Goal: Task Accomplishment & Management: Use online tool/utility

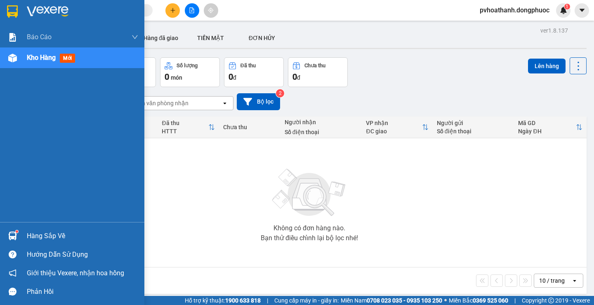
drag, startPoint x: 23, startPoint y: 230, endPoint x: 53, endPoint y: 208, distance: 36.9
click at [23, 230] on div "Hàng sắp về" at bounding box center [72, 235] width 144 height 19
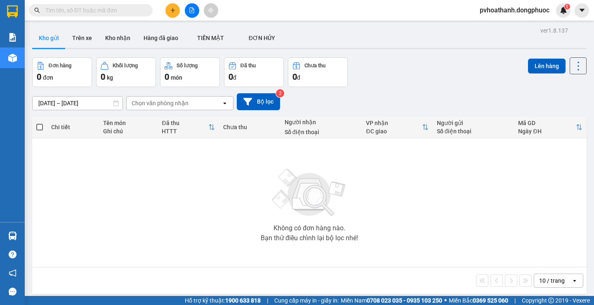
click at [436, 237] on section "Kết quả tìm kiếm ( 0 ) Bộ lọc No Data pvhoathanh.dongphuoc 1 Báo cáo Mẫu 1: Báo…" at bounding box center [297, 152] width 594 height 305
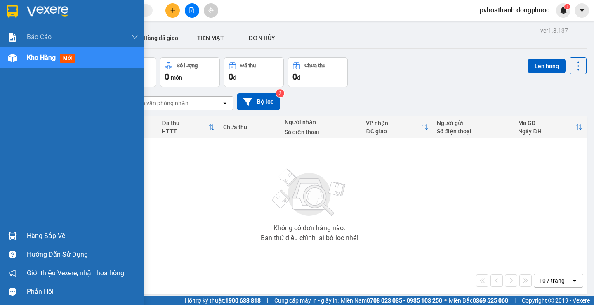
click at [51, 230] on div "Hàng sắp về" at bounding box center [82, 236] width 111 height 12
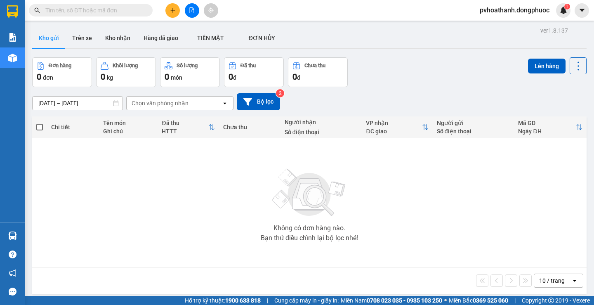
click at [422, 246] on section "Kết quả tìm kiếm ( 0 ) Bộ lọc No Data pvhoathanh.dongphuoc 1 Báo cáo Mẫu 1: Báo…" at bounding box center [297, 152] width 594 height 305
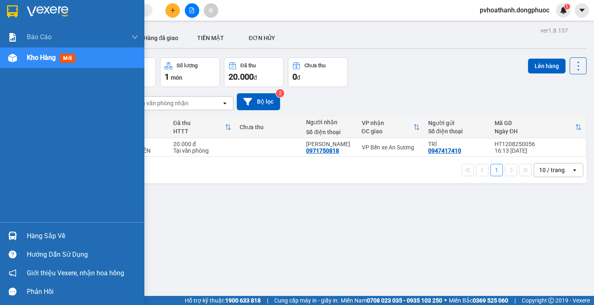
click at [54, 235] on div "Hàng sắp về" at bounding box center [82, 236] width 111 height 12
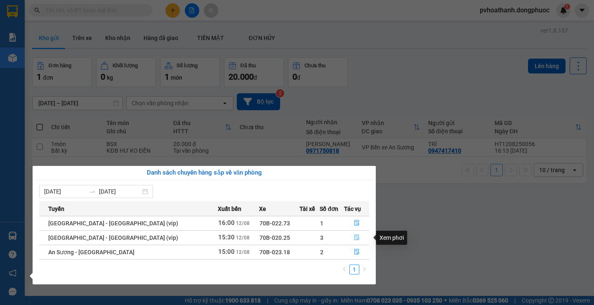
click at [354, 237] on icon "file-done" at bounding box center [357, 237] width 6 height 6
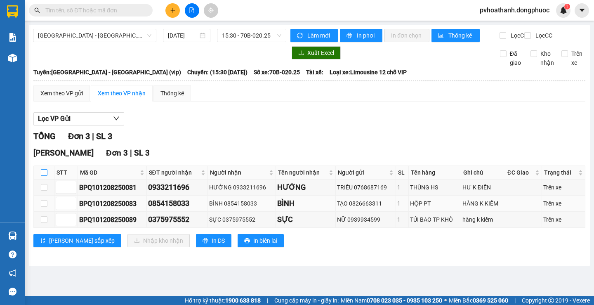
drag, startPoint x: 46, startPoint y: 176, endPoint x: 81, endPoint y: 207, distance: 46.1
click at [46, 176] on input "checkbox" at bounding box center [44, 172] width 7 height 7
checkbox input "true"
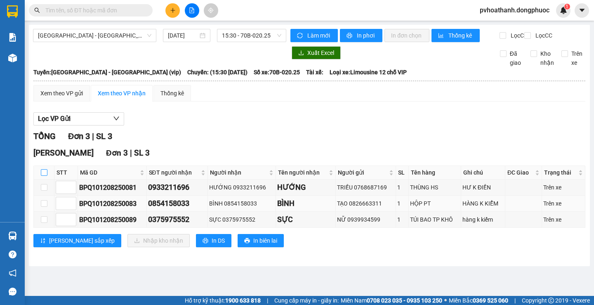
checkbox input "true"
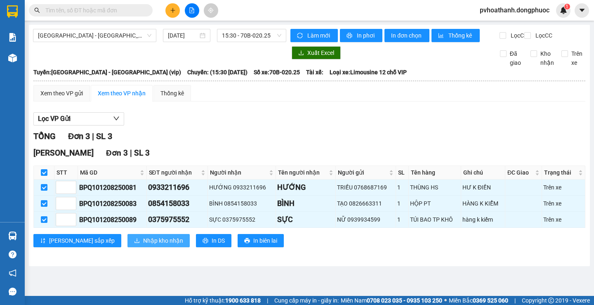
click at [143, 245] on span "Nhập kho nhận" at bounding box center [163, 240] width 40 height 9
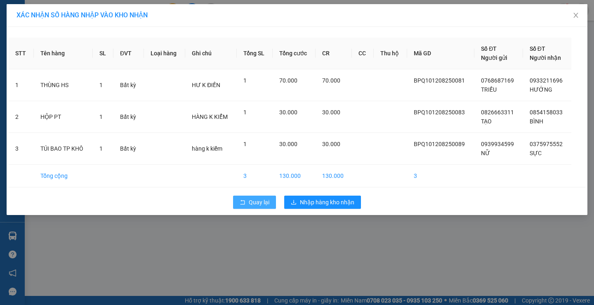
click at [242, 197] on button "Quay lại" at bounding box center [254, 201] width 43 height 13
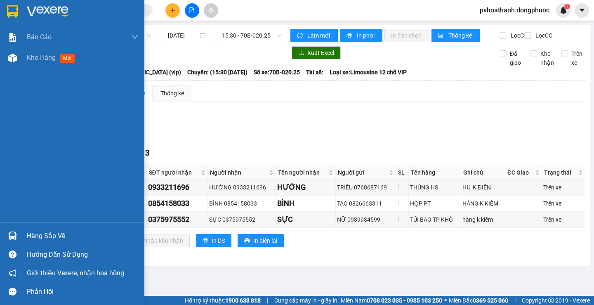
click at [31, 231] on div "Hàng sắp về" at bounding box center [82, 236] width 111 height 12
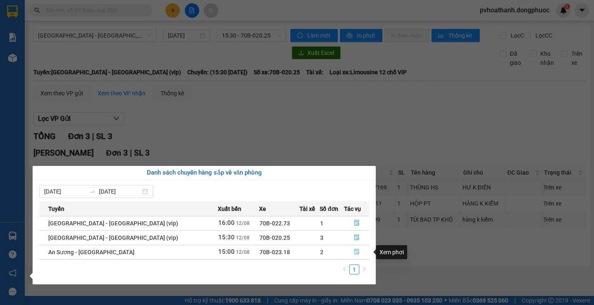
click at [346, 250] on button "button" at bounding box center [356, 251] width 25 height 13
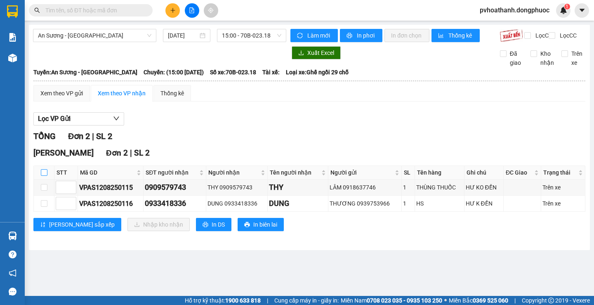
click at [43, 176] on input "checkbox" at bounding box center [44, 172] width 7 height 7
checkbox input "true"
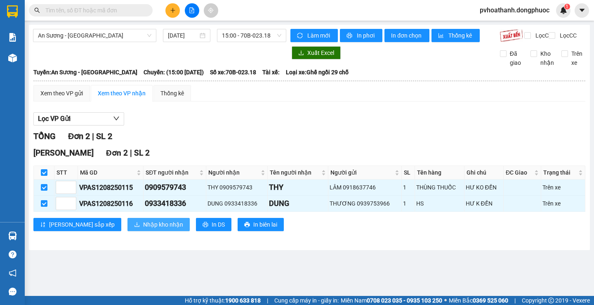
click at [127, 229] on button "Nhập kho nhận" at bounding box center [158, 224] width 62 height 13
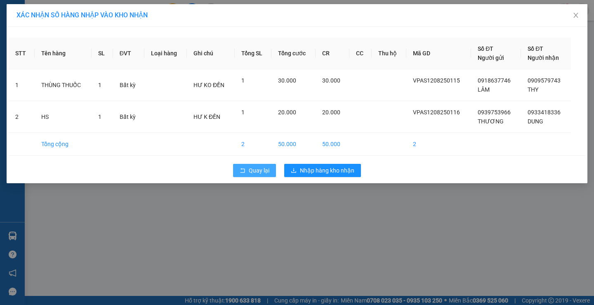
click at [240, 171] on icon "rollback" at bounding box center [243, 170] width 6 height 6
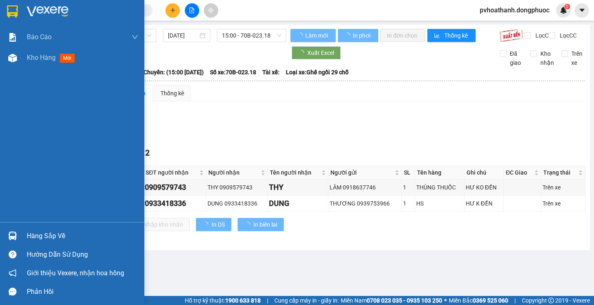
click at [15, 232] on img at bounding box center [12, 235] width 9 height 9
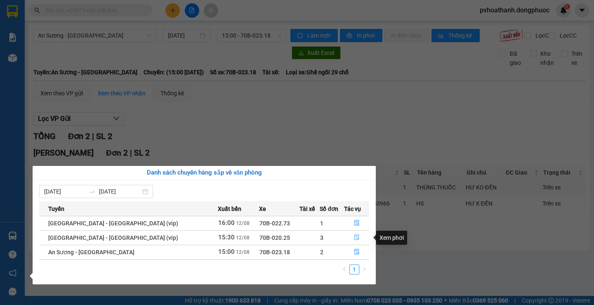
click at [354, 239] on icon "file-done" at bounding box center [356, 238] width 5 height 6
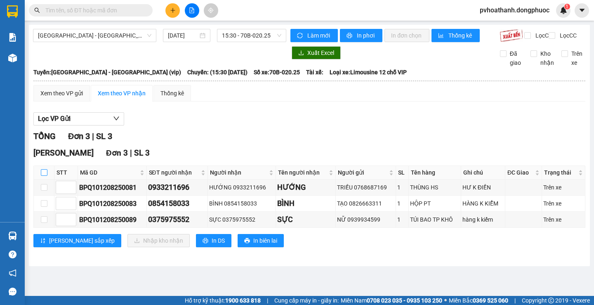
click at [42, 176] on input "checkbox" at bounding box center [44, 172] width 7 height 7
checkbox input "true"
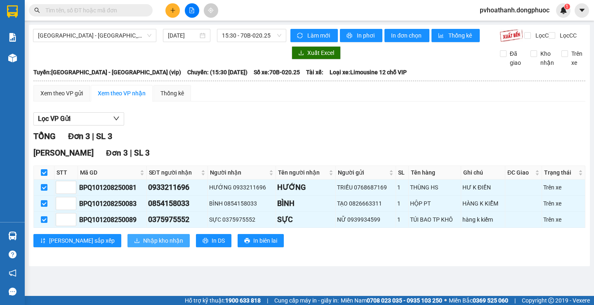
click at [143, 244] on span "Nhập kho nhận" at bounding box center [163, 240] width 40 height 9
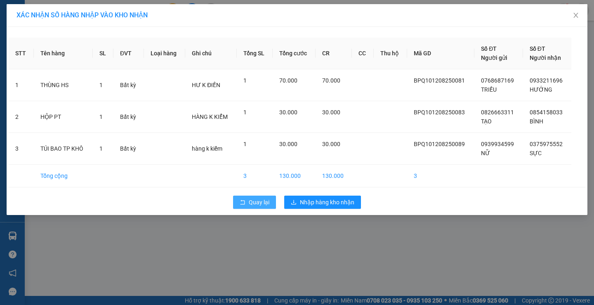
click at [247, 200] on button "Quay lại" at bounding box center [254, 201] width 43 height 13
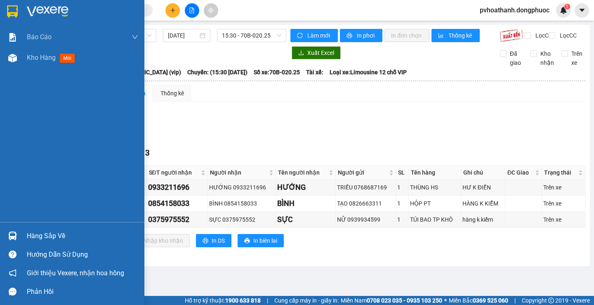
click at [13, 230] on div at bounding box center [12, 235] width 14 height 14
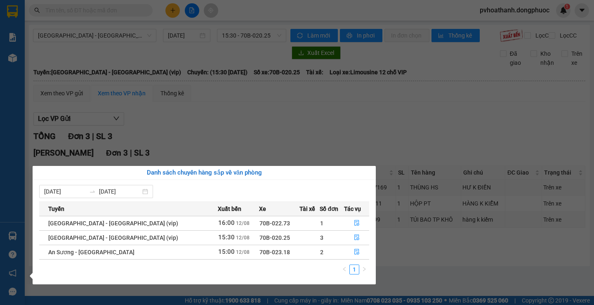
click at [291, 132] on section "Kết quả tìm kiếm ( 0 ) Bộ lọc No Data pvhoathanh.dongphuoc 1 Báo cáo Mẫu 1: Báo…" at bounding box center [297, 152] width 594 height 305
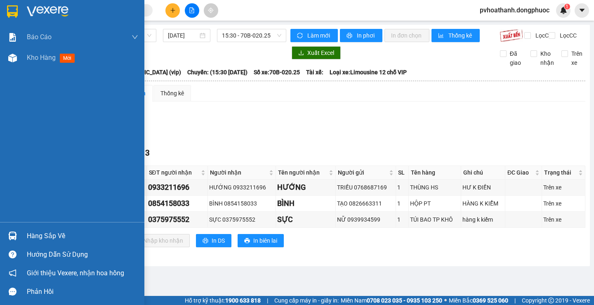
click at [17, 230] on div at bounding box center [12, 235] width 14 height 14
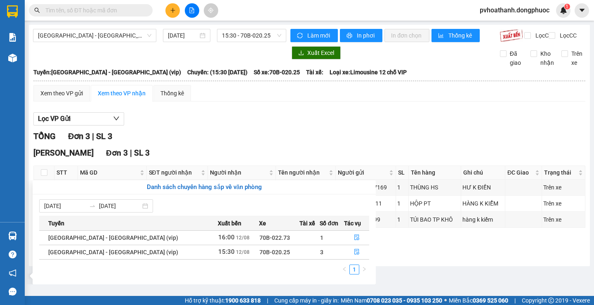
click at [272, 134] on section "Kết quả tìm kiếm ( 0 ) Bộ lọc No Data pvhoathanh.dongphuoc 1 Báo cáo Mẫu 1: Báo…" at bounding box center [297, 152] width 594 height 305
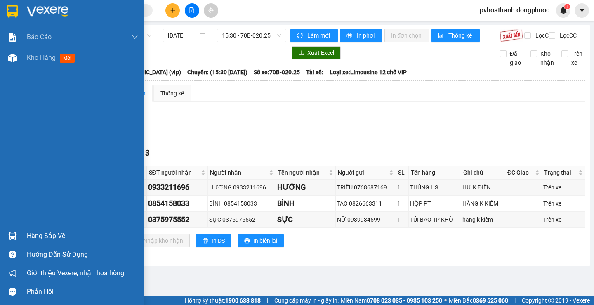
click at [18, 236] on div at bounding box center [12, 235] width 14 height 14
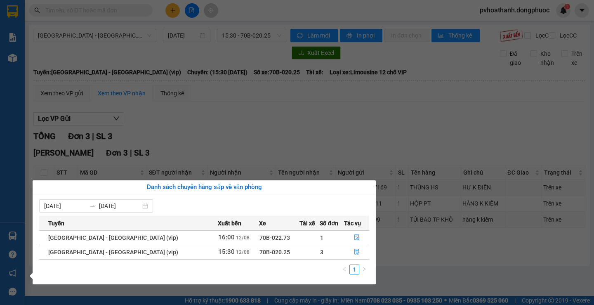
click at [289, 140] on section "Kết quả tìm kiếm ( 0 ) Bộ lọc No Data pvhoathanh.dongphuoc 1 Báo cáo Mẫu 1: Báo…" at bounding box center [297, 152] width 594 height 305
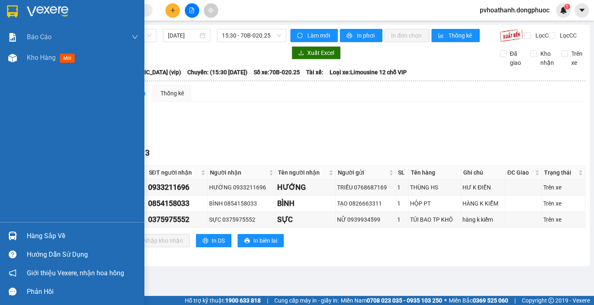
click at [21, 230] on div "Hàng sắp về" at bounding box center [72, 235] width 144 height 19
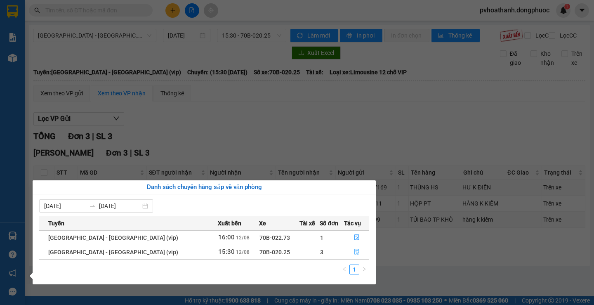
click at [352, 255] on button "button" at bounding box center [356, 251] width 25 height 13
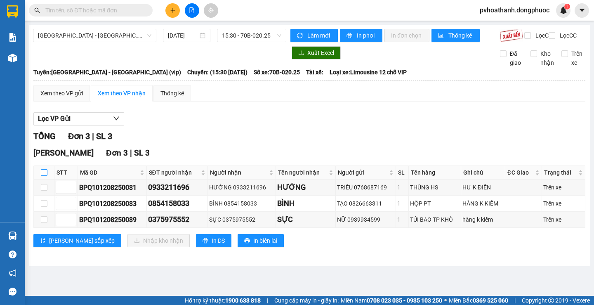
click at [42, 176] on input "checkbox" at bounding box center [44, 172] width 7 height 7
checkbox input "true"
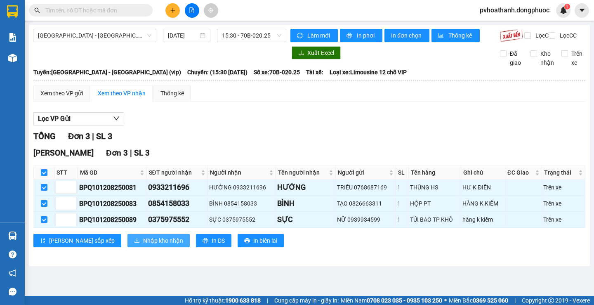
click at [134, 243] on icon "download" at bounding box center [137, 240] width 6 height 6
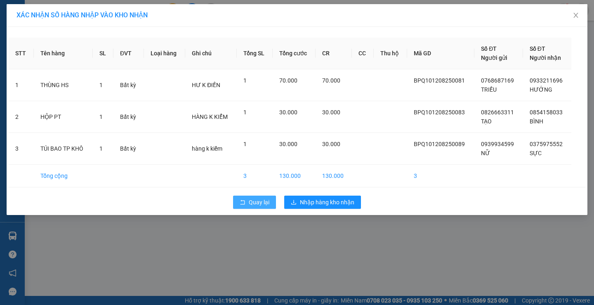
click at [244, 203] on icon "rollback" at bounding box center [243, 202] width 6 height 6
